Goal: Book appointment/travel/reservation

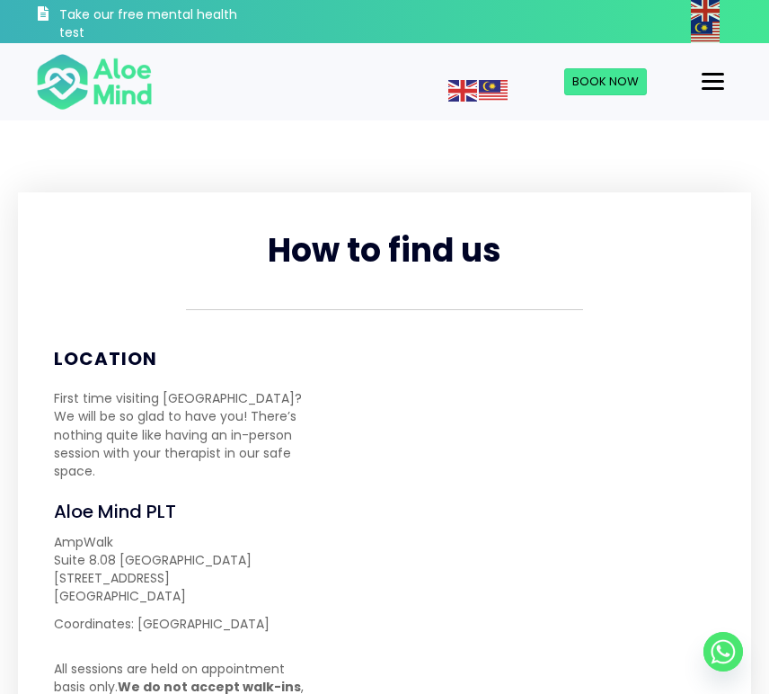
click at [92, 85] on img at bounding box center [94, 81] width 117 height 59
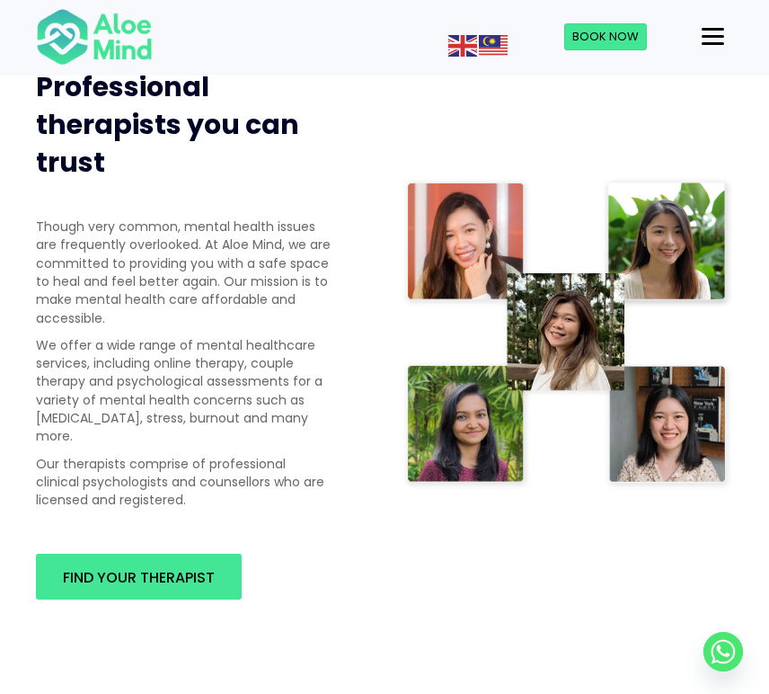
scroll to position [1018, 0]
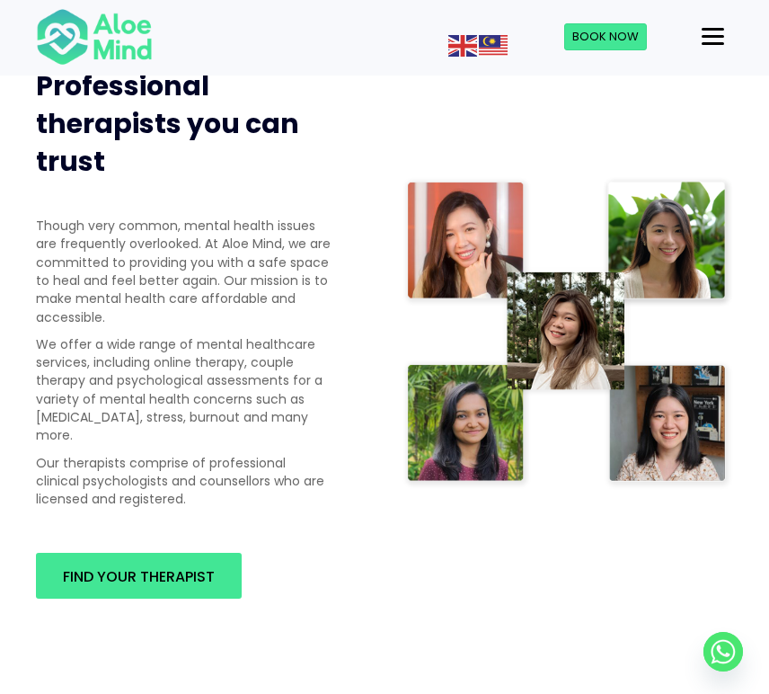
click at [574, 299] on img at bounding box center [568, 333] width 331 height 314
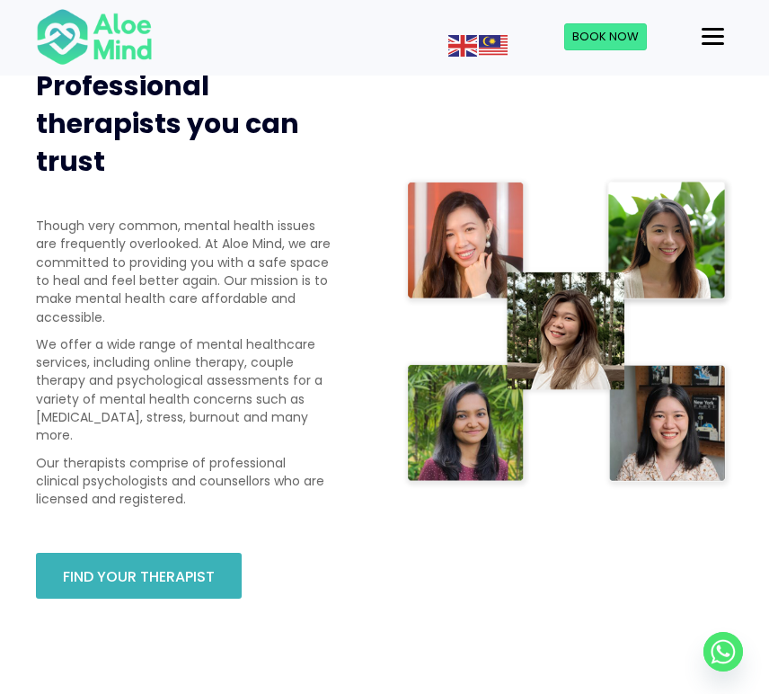
click at [86, 566] on span "Find your therapist" at bounding box center [139, 576] width 152 height 21
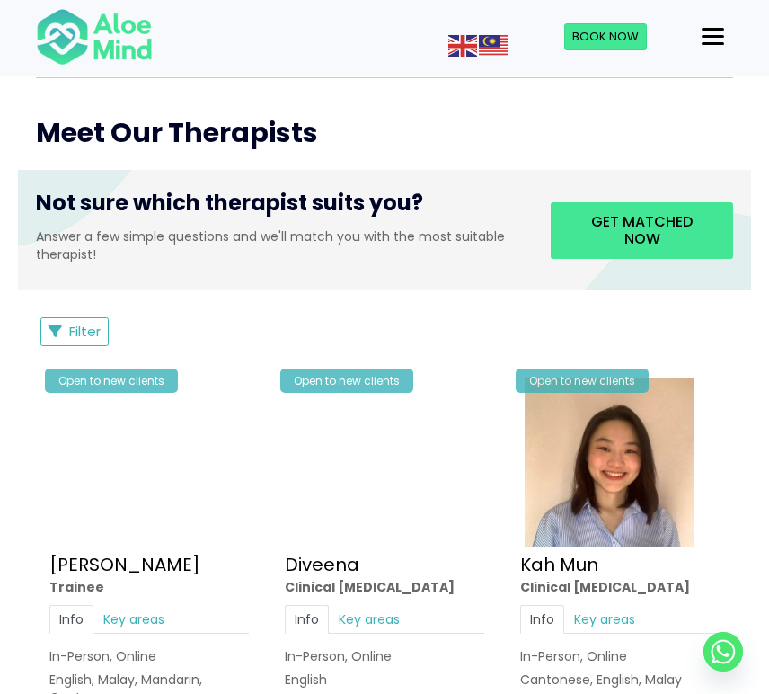
scroll to position [554, 0]
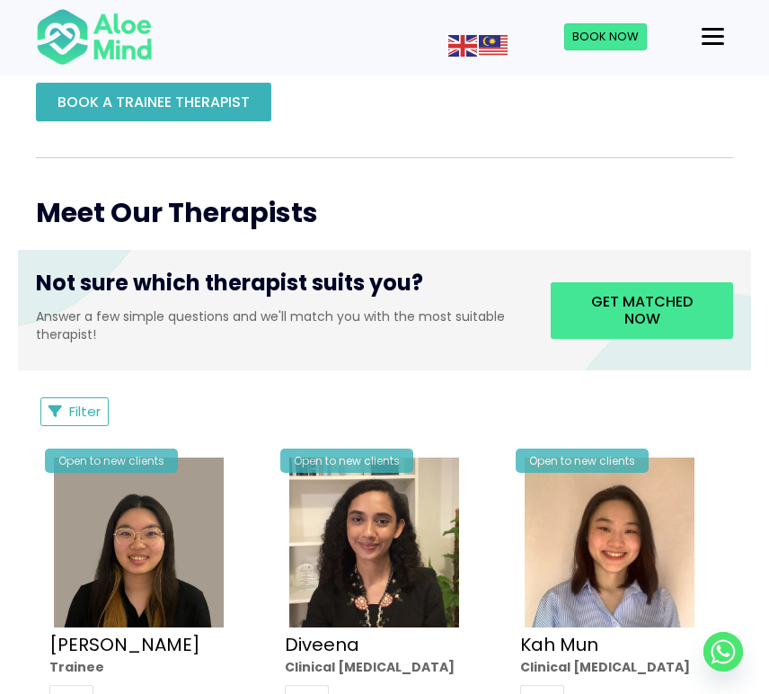
click at [158, 109] on span "BOOK A TRAINEE THERAPIST" at bounding box center [154, 102] width 192 height 21
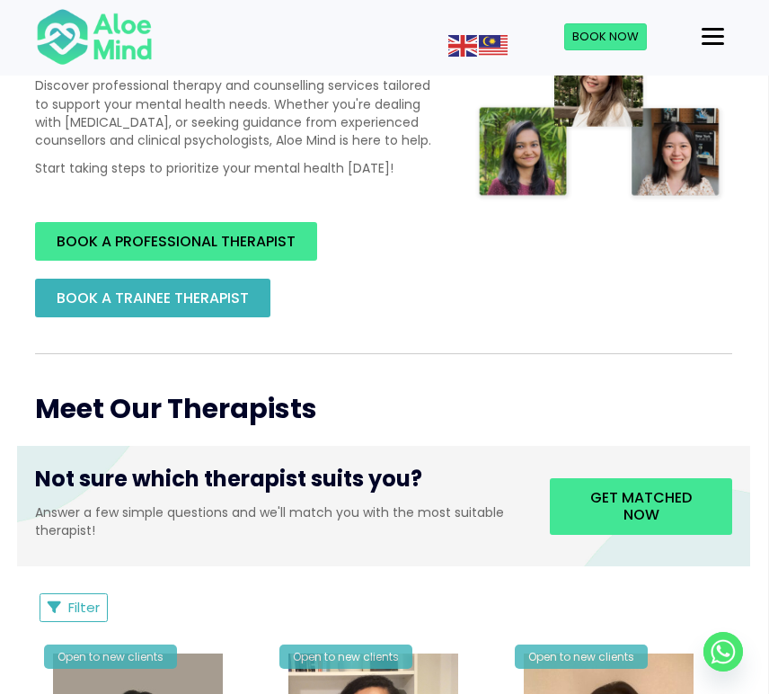
scroll to position [404, 1]
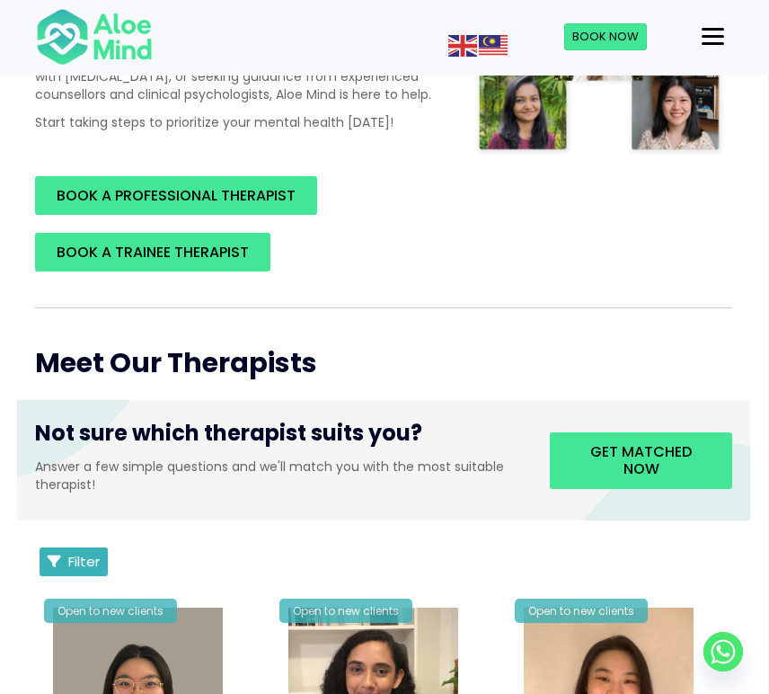
click at [71, 555] on span "Filter" at bounding box center [83, 561] width 31 height 19
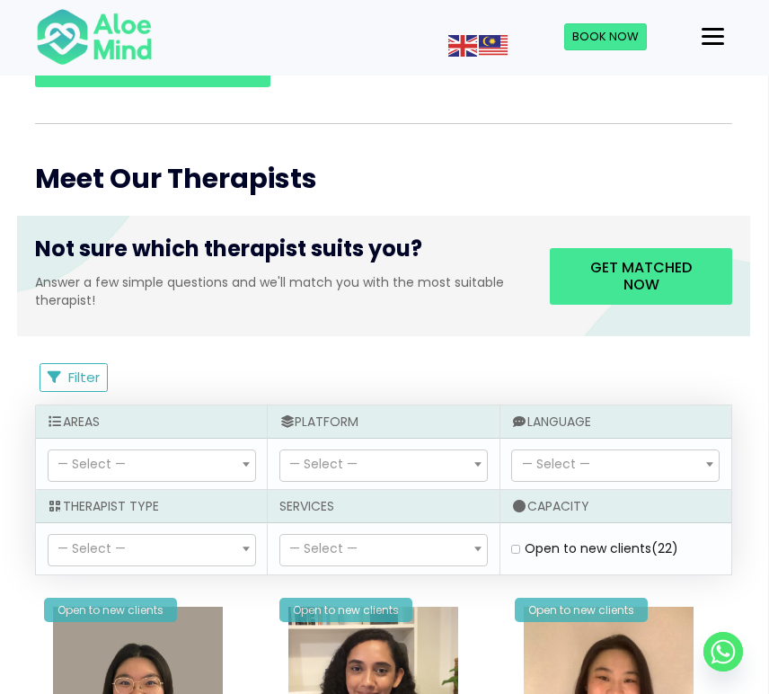
scroll to position [589, 1]
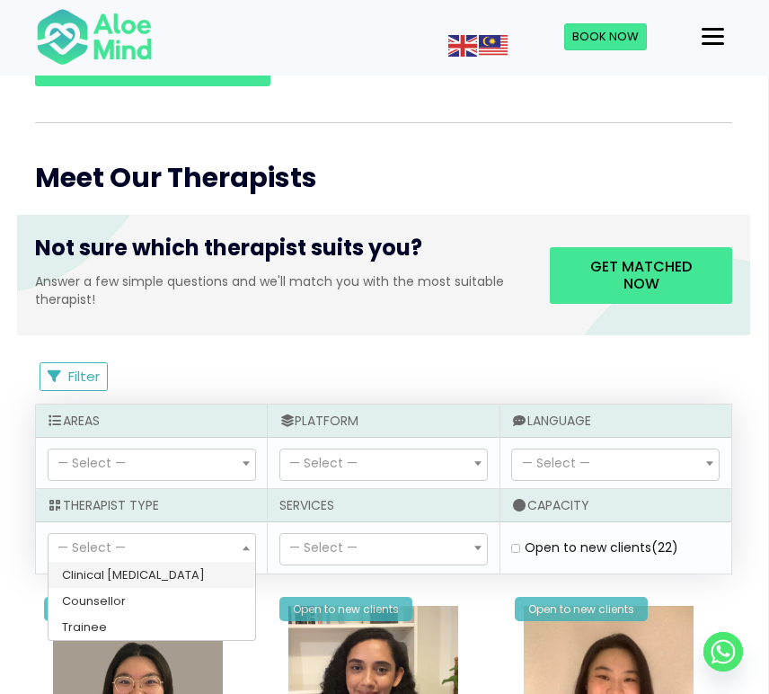
click at [128, 547] on span "— Select —" at bounding box center [152, 549] width 207 height 31
select select "80"
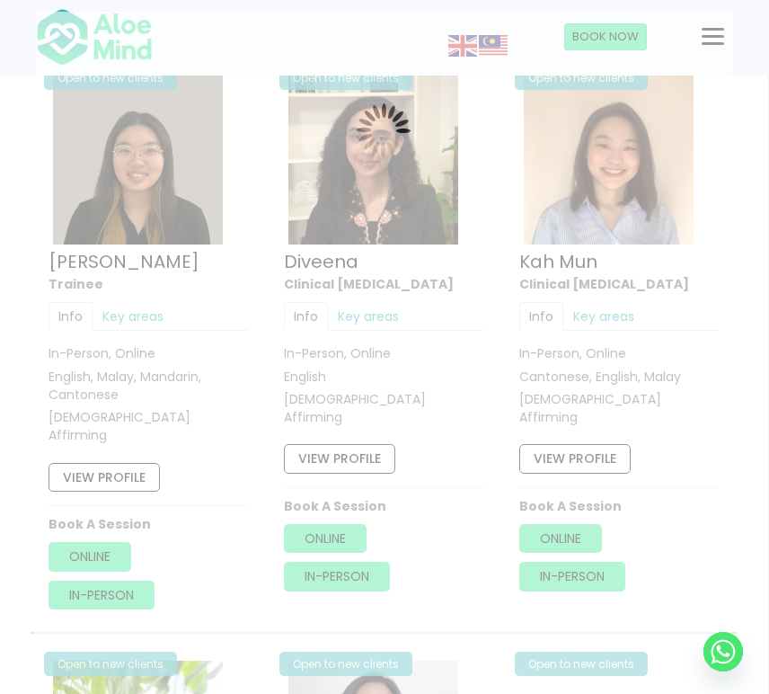
scroll to position [948, 1]
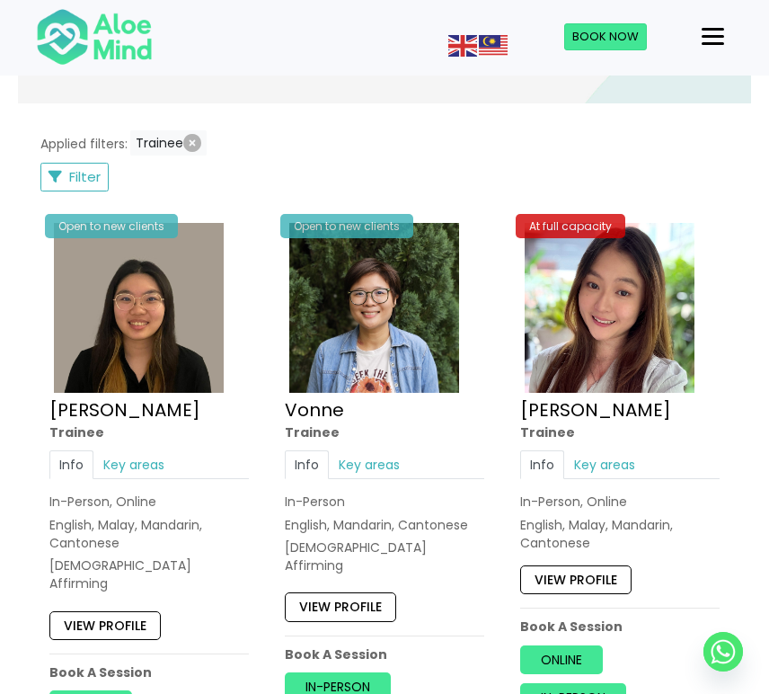
scroll to position [1505, 0]
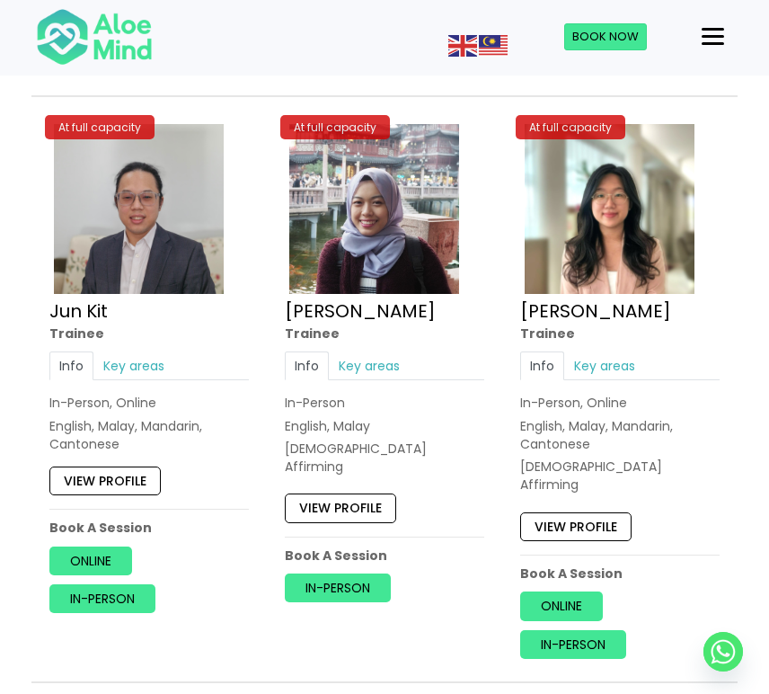
click at [597, 209] on img at bounding box center [610, 209] width 170 height 170
click at [307, 298] on link "Sara" at bounding box center [360, 310] width 151 height 25
click at [338, 207] on img at bounding box center [374, 209] width 170 height 170
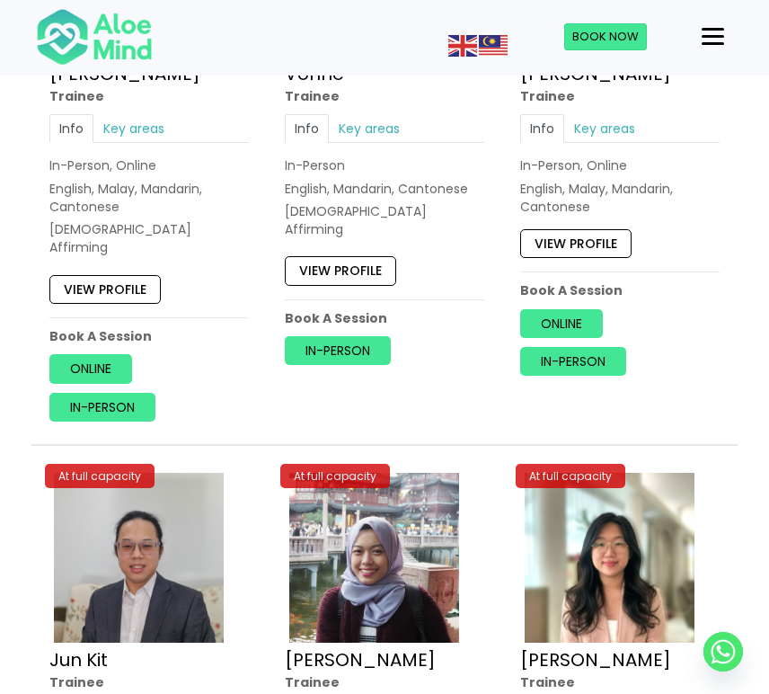
scroll to position [1158, 0]
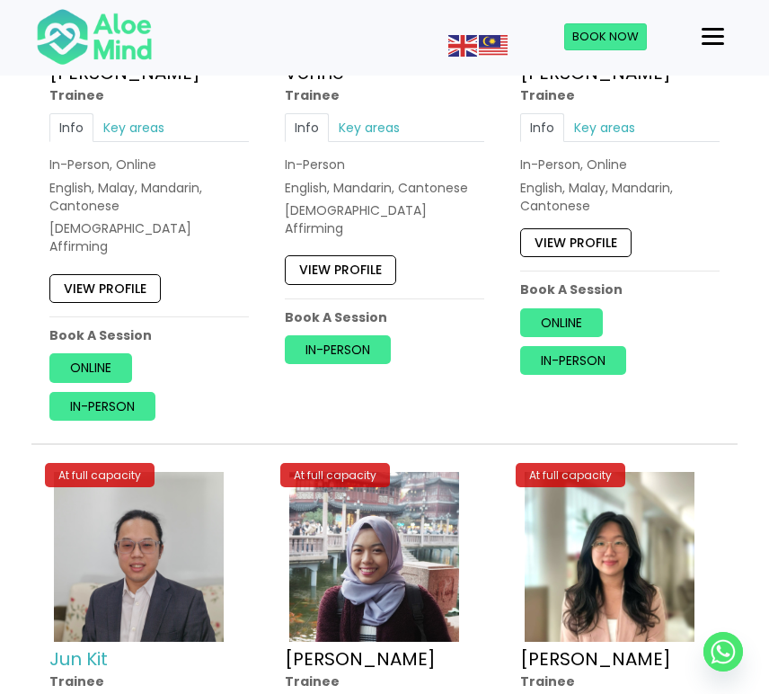
click at [108, 646] on link "Jun Kit" at bounding box center [78, 658] width 58 height 25
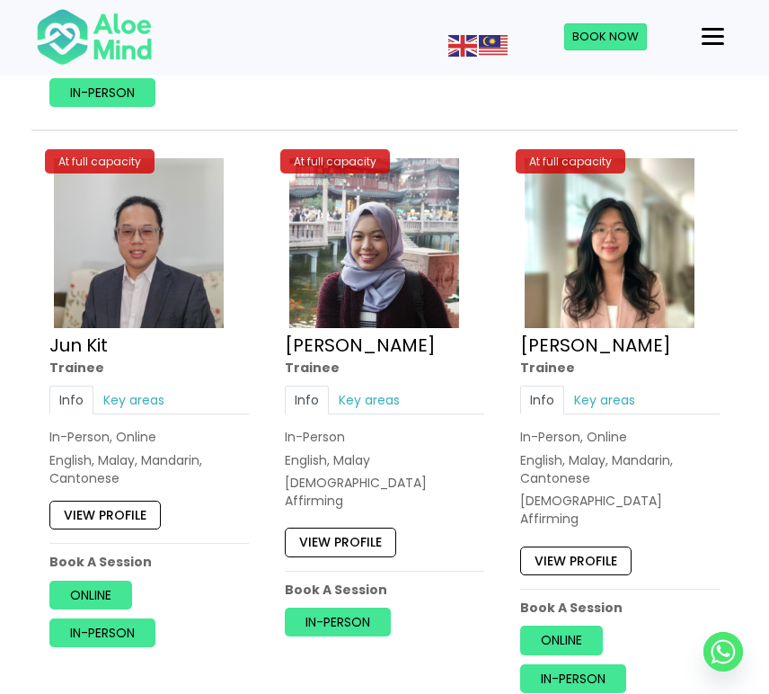
scroll to position [1477, 0]
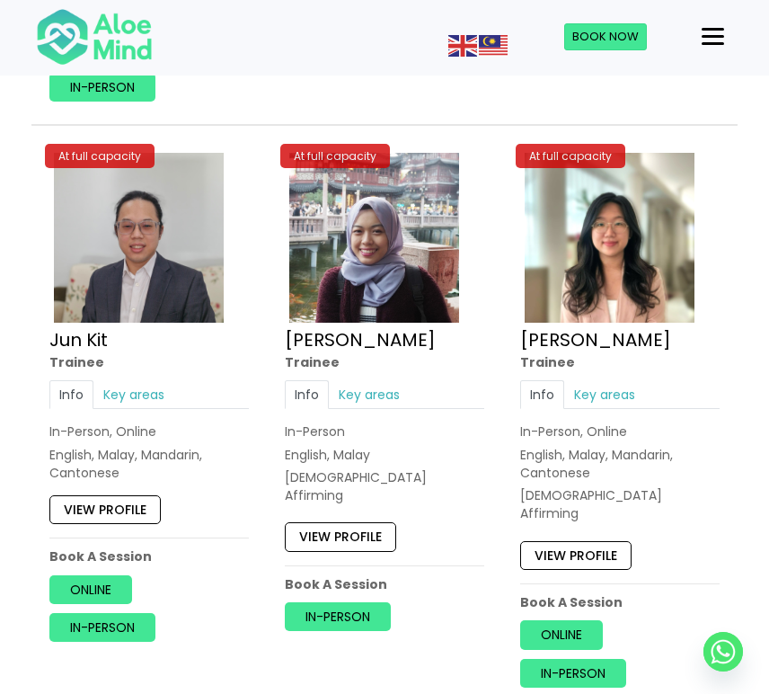
click at [154, 246] on img at bounding box center [139, 238] width 170 height 170
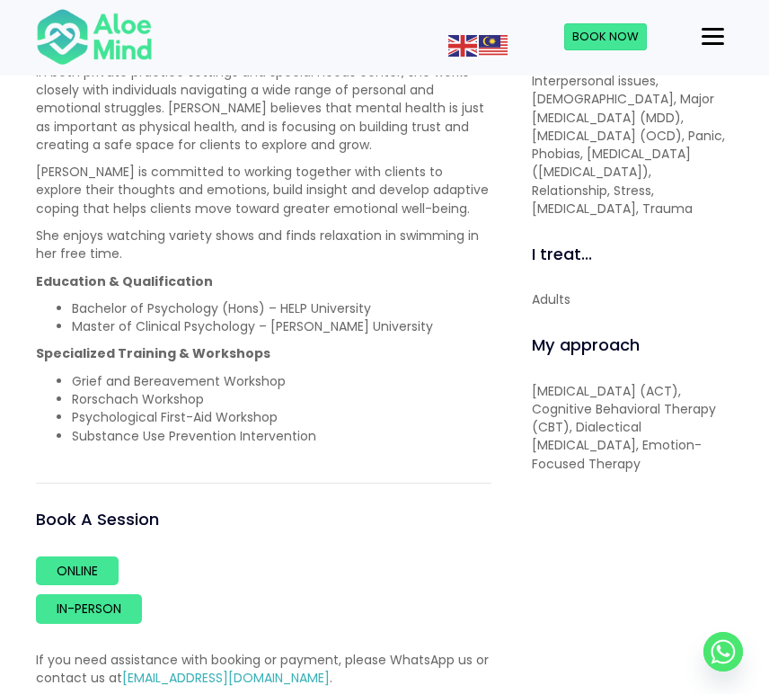
scroll to position [833, 0]
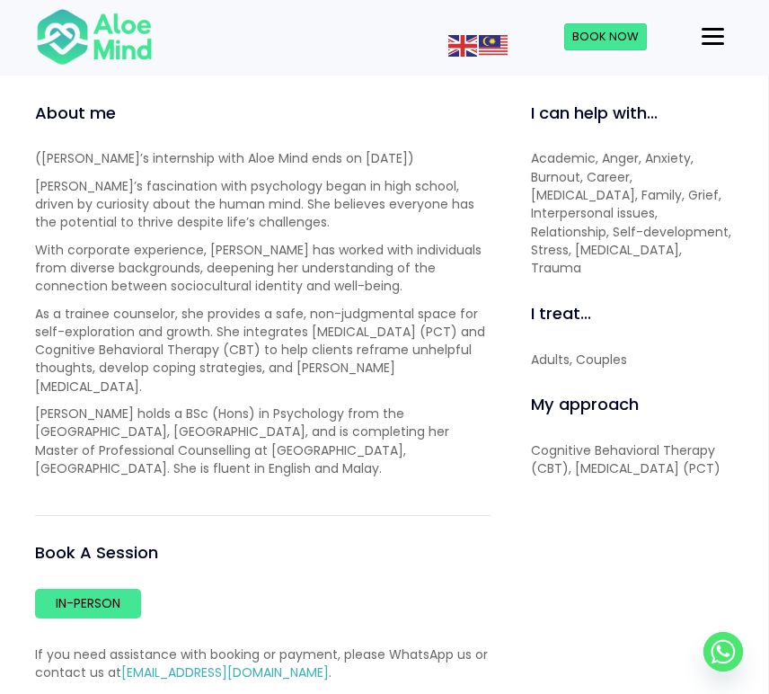
scroll to position [593, 1]
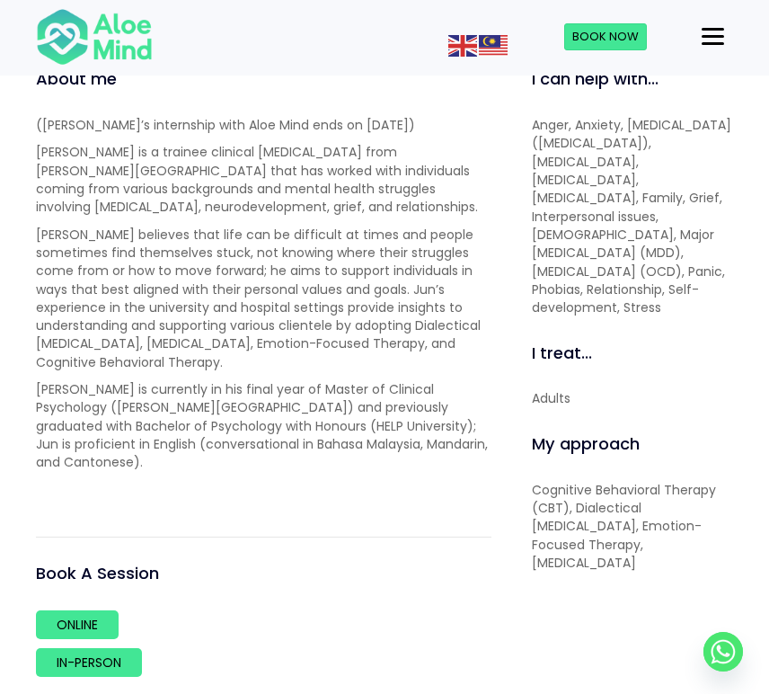
scroll to position [616, 0]
